Goal: Communication & Community: Share content

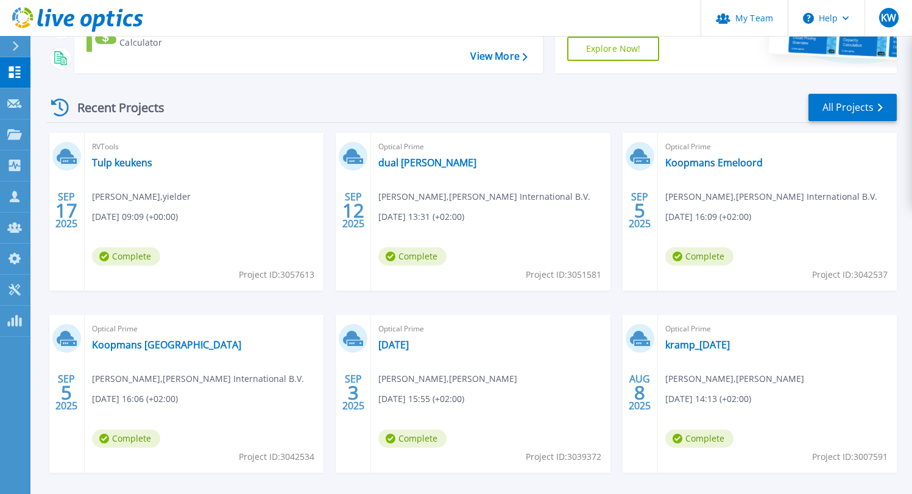
scroll to position [232, 0]
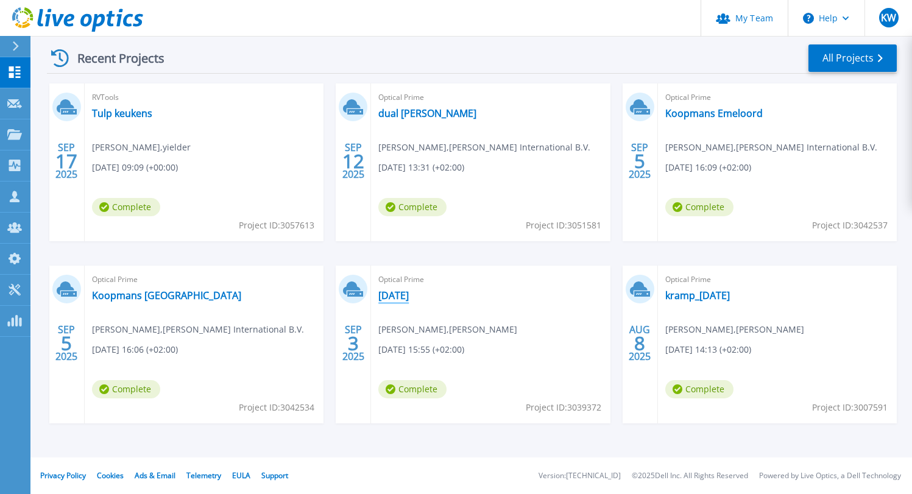
click at [406, 292] on link "[DATE]" at bounding box center [393, 295] width 30 height 12
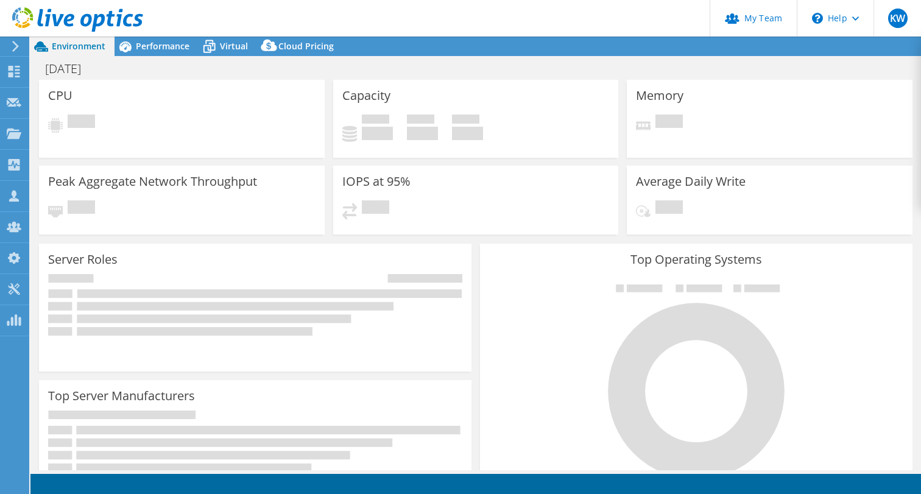
select select "EUFrankfurt"
select select "EUR"
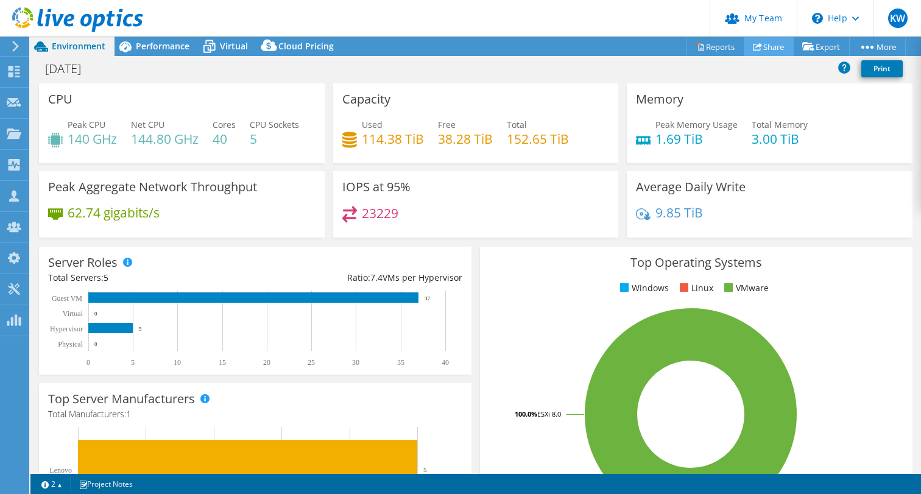
click at [763, 44] on link "Share" at bounding box center [769, 46] width 50 height 19
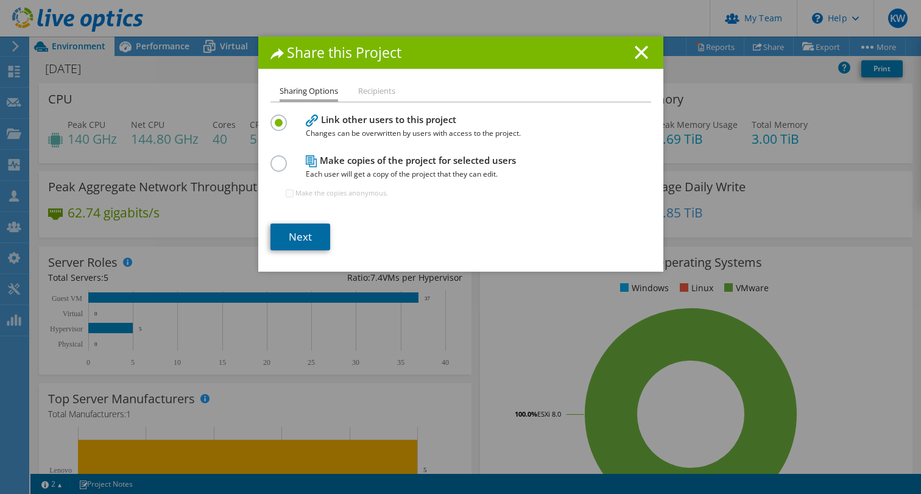
click at [297, 238] on link "Next" at bounding box center [300, 237] width 60 height 27
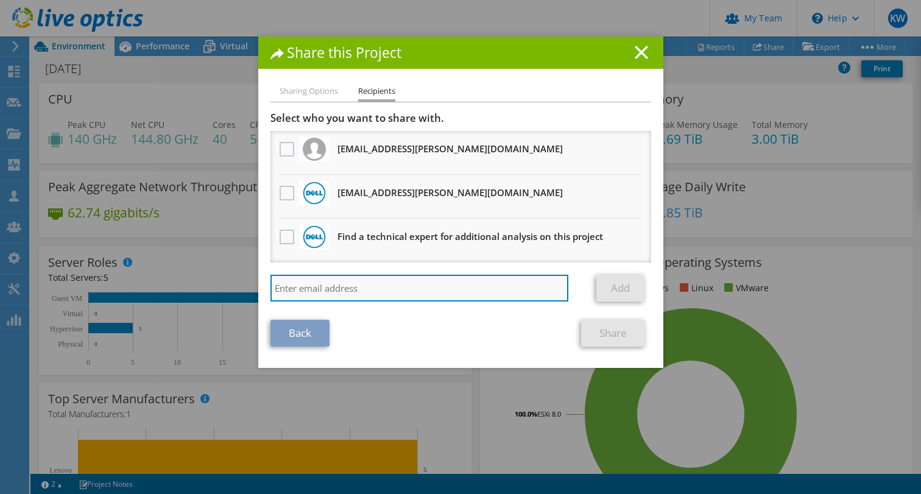
click at [331, 285] on input "search" at bounding box center [419, 288] width 298 height 27
type input "[PERSON_NAME][EMAIL_ADDRESS][PERSON_NAME][DOMAIN_NAME]"
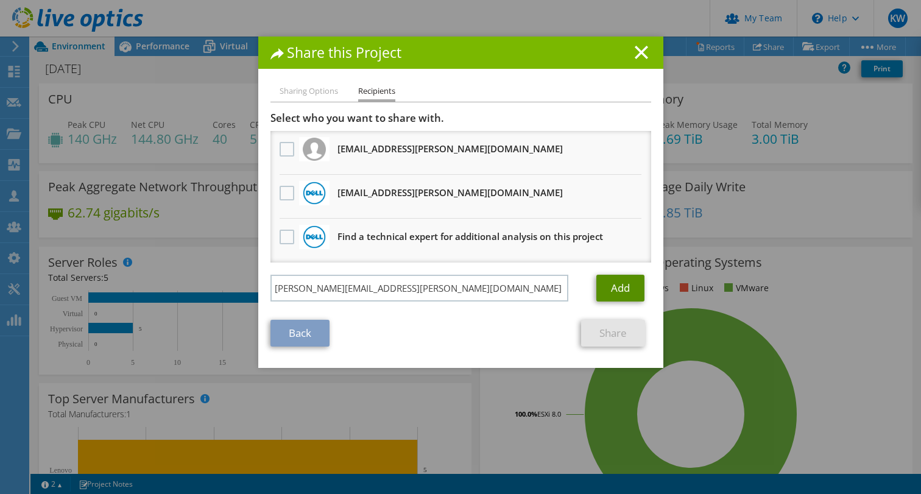
click at [610, 297] on link "Add" at bounding box center [620, 288] width 48 height 27
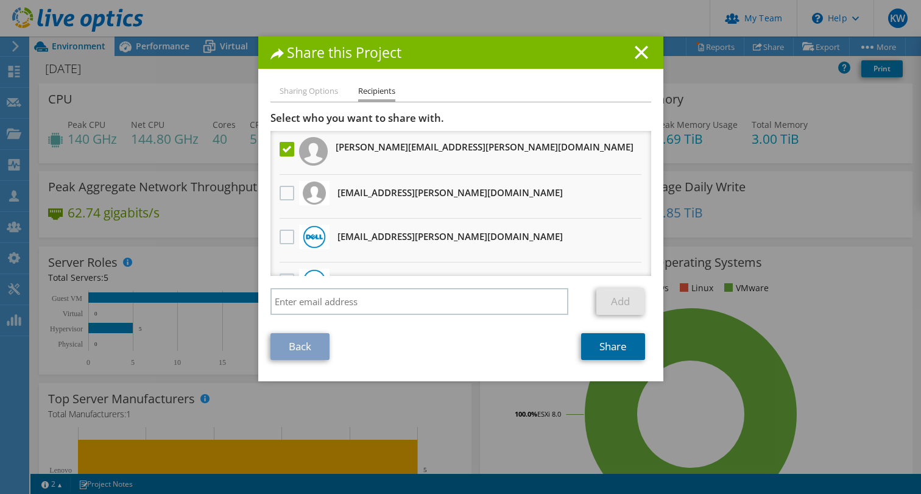
click at [608, 342] on link "Share" at bounding box center [613, 346] width 64 height 27
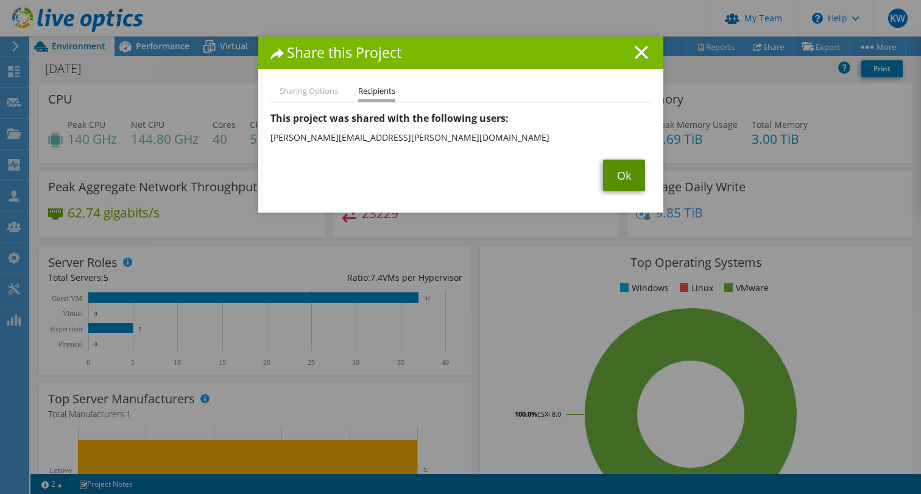
click at [616, 170] on link "Ok" at bounding box center [624, 176] width 42 height 32
